Goal: Information Seeking & Learning: Learn about a topic

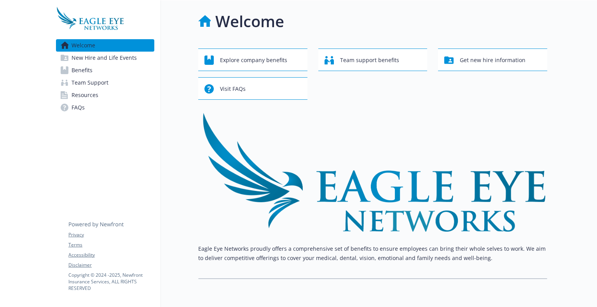
scroll to position [33, 0]
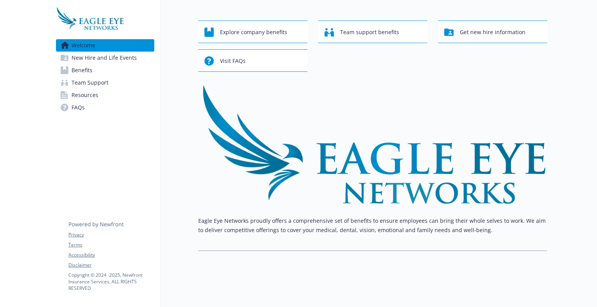
click at [92, 75] on span "Benefits" at bounding box center [81, 70] width 21 height 12
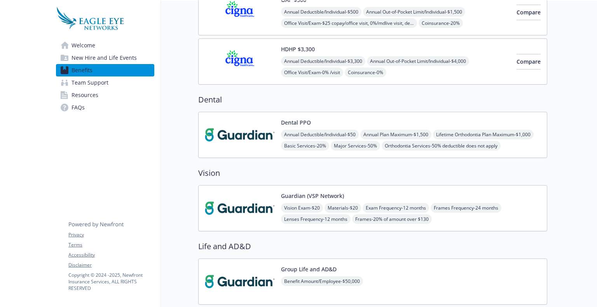
scroll to position [139, 0]
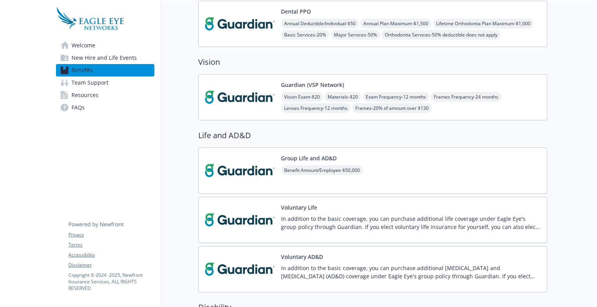
scroll to position [212, 0]
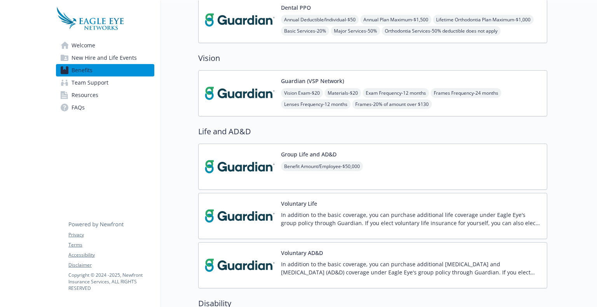
click at [247, 93] on img at bounding box center [240, 93] width 70 height 33
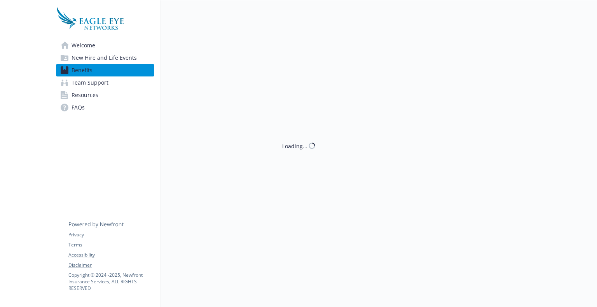
scroll to position [212, 0]
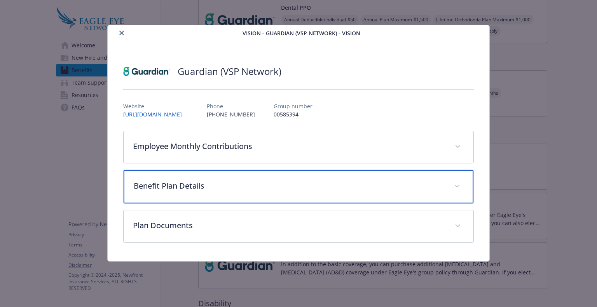
click at [294, 185] on p "Benefit Plan Details" at bounding box center [289, 186] width 310 height 12
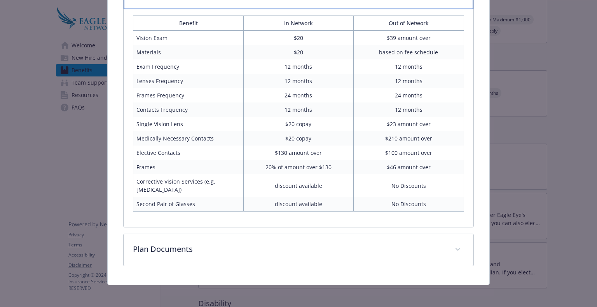
scroll to position [196, 0]
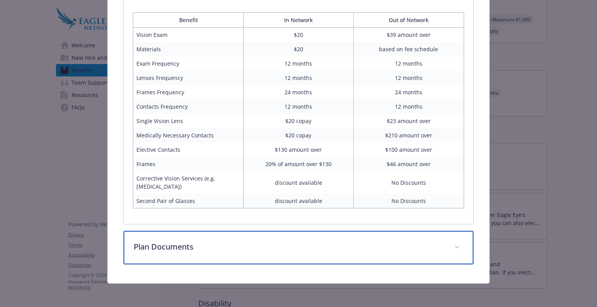
click at [299, 256] on div "Plan Documents" at bounding box center [298, 247] width 349 height 33
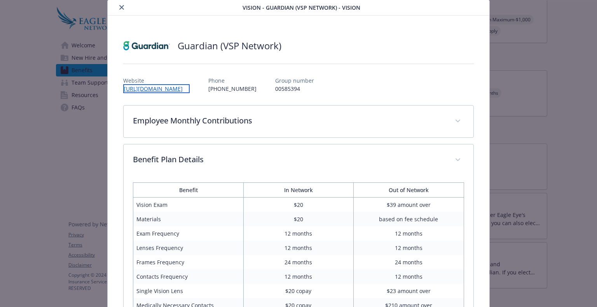
scroll to position [6, 0]
